Goal: Task Accomplishment & Management: Complete application form

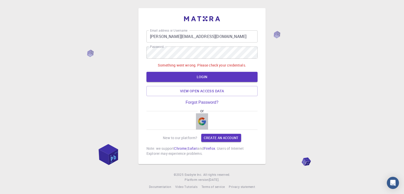
click at [201, 120] on img "button" at bounding box center [202, 121] width 8 height 8
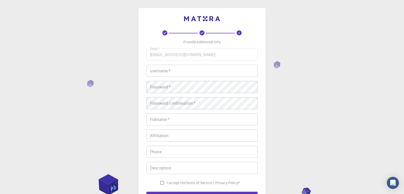
click at [166, 70] on input "username   *" at bounding box center [201, 71] width 111 height 12
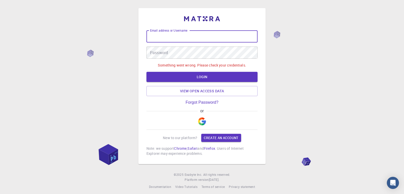
click at [173, 31] on input "Email address or Username" at bounding box center [201, 36] width 111 height 12
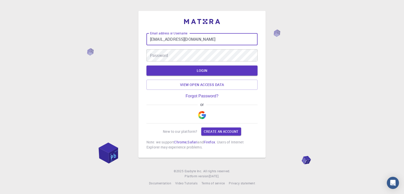
type input "[EMAIL_ADDRESS][DOMAIN_NAME]"
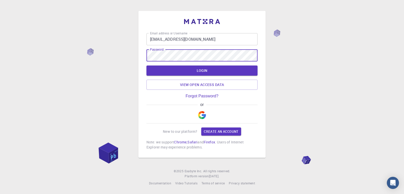
click at [146, 65] on button "LOGIN" at bounding box center [201, 70] width 111 height 10
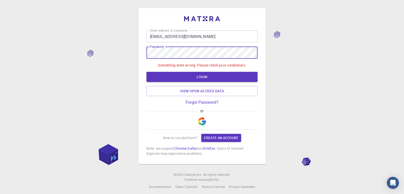
click at [203, 119] on img "button" at bounding box center [202, 121] width 8 height 8
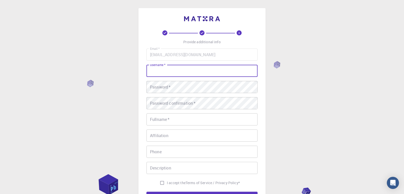
click at [173, 74] on input "username   *" at bounding box center [201, 71] width 111 height 12
type input "Bahmad"
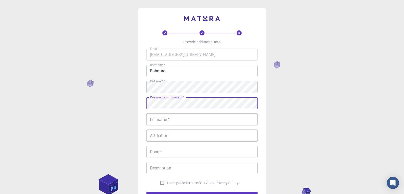
click at [169, 118] on input "Fullname   *" at bounding box center [201, 119] width 111 height 12
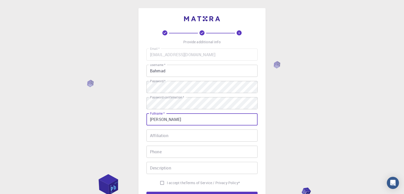
type input "[PERSON_NAME]"
click at [167, 134] on input "Affiliation" at bounding box center [201, 135] width 111 height 12
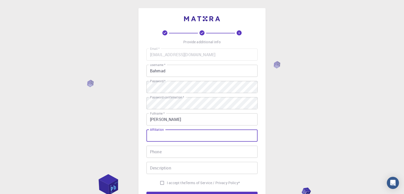
click at [167, 134] on input "Affiliation" at bounding box center [201, 135] width 111 height 12
click at [177, 138] on input "Affiliation" at bounding box center [201, 135] width 111 height 12
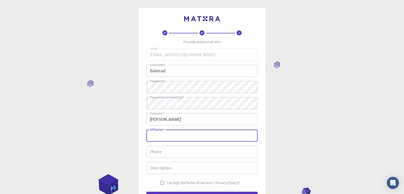
paste input "3 Laboratory of Condensed Matter and Interdisciplinary Sciences (LaMCScI), Facu…"
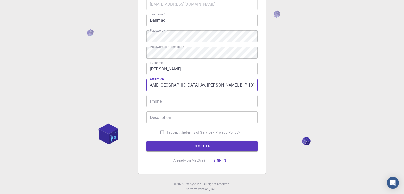
scroll to position [51, 0]
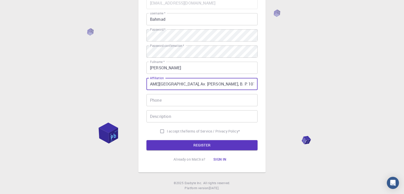
type input "3 Laboratory of Condensed Matter and Interdisciplinary Sciences (LaMCScI), Facu…"
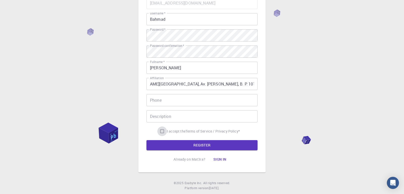
click at [161, 131] on input "I accept the Terms of Service / Privacy Policy *" at bounding box center [162, 131] width 10 height 10
checkbox input "true"
click at [215, 157] on button "Sign in" at bounding box center [219, 159] width 21 height 10
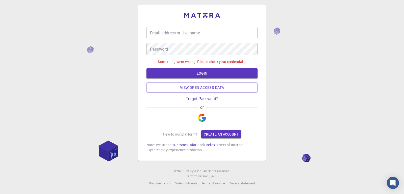
scroll to position [3, 0]
click at [202, 120] on img "button" at bounding box center [202, 118] width 8 height 8
